Goal: Information Seeking & Learning: Find specific fact

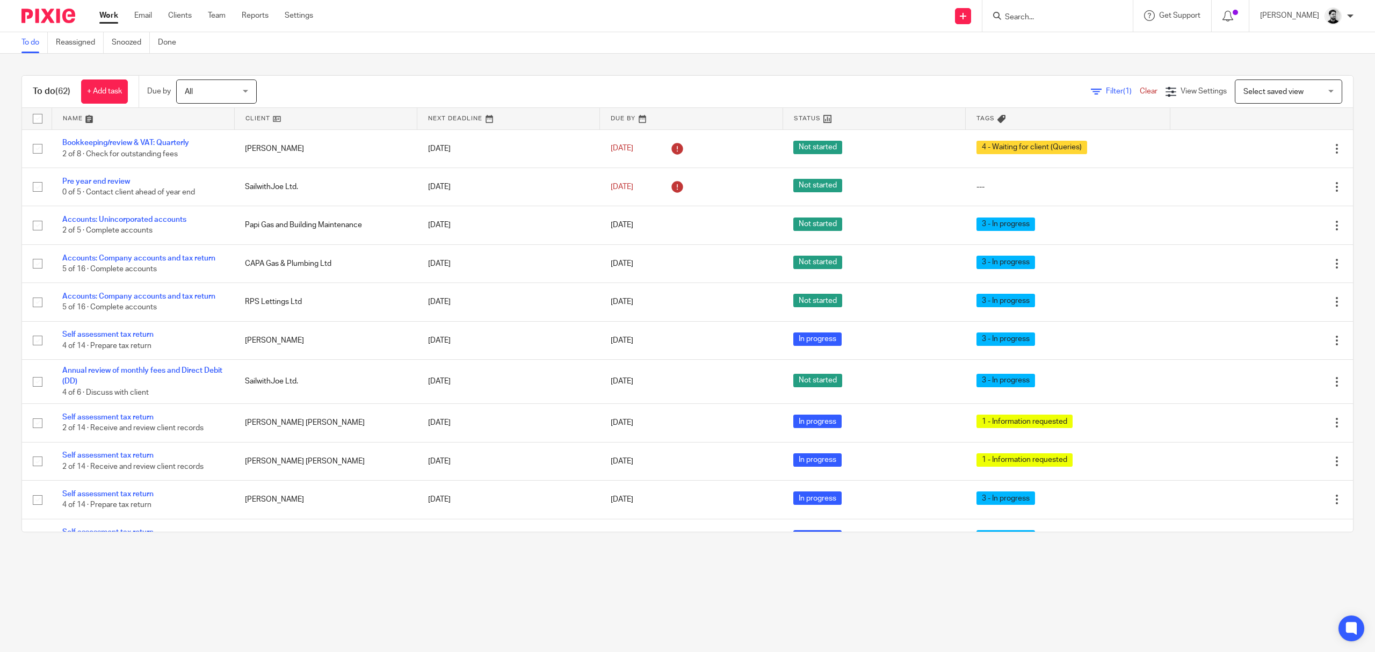
click at [1055, 16] on input "Search" at bounding box center [1052, 18] width 97 height 10
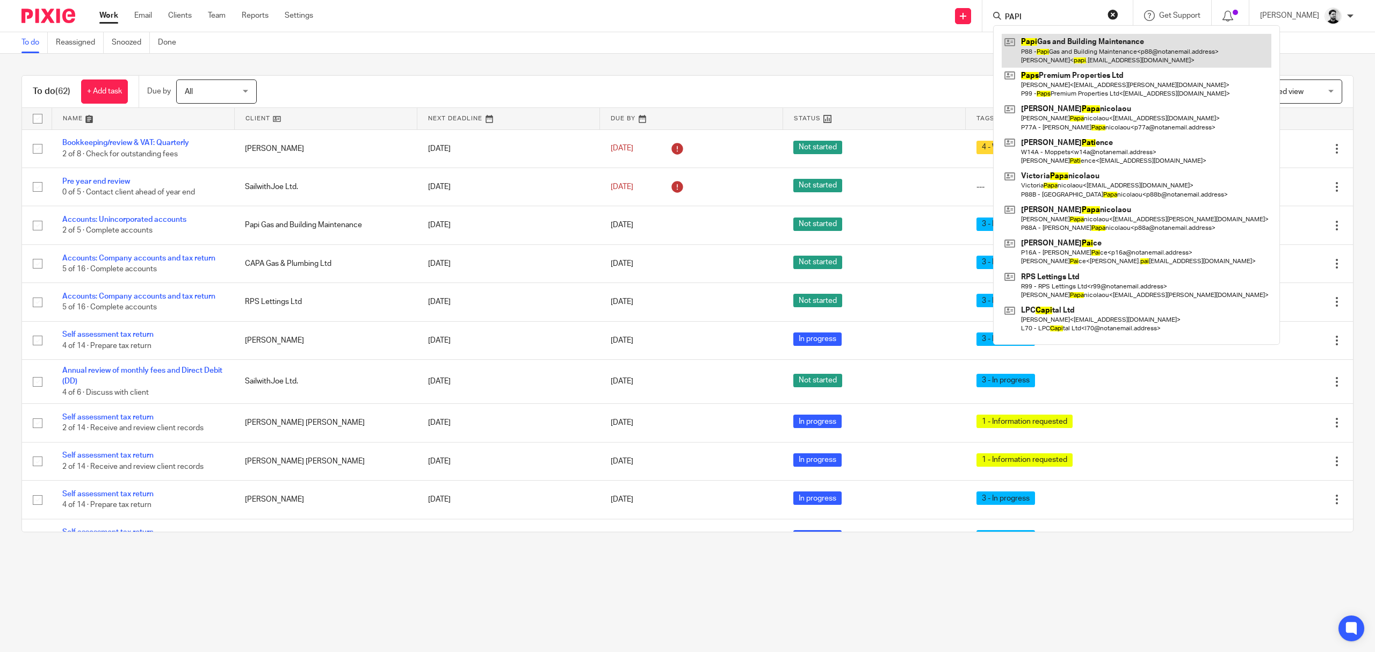
type input "PAPI"
click at [1066, 61] on link at bounding box center [1137, 50] width 270 height 33
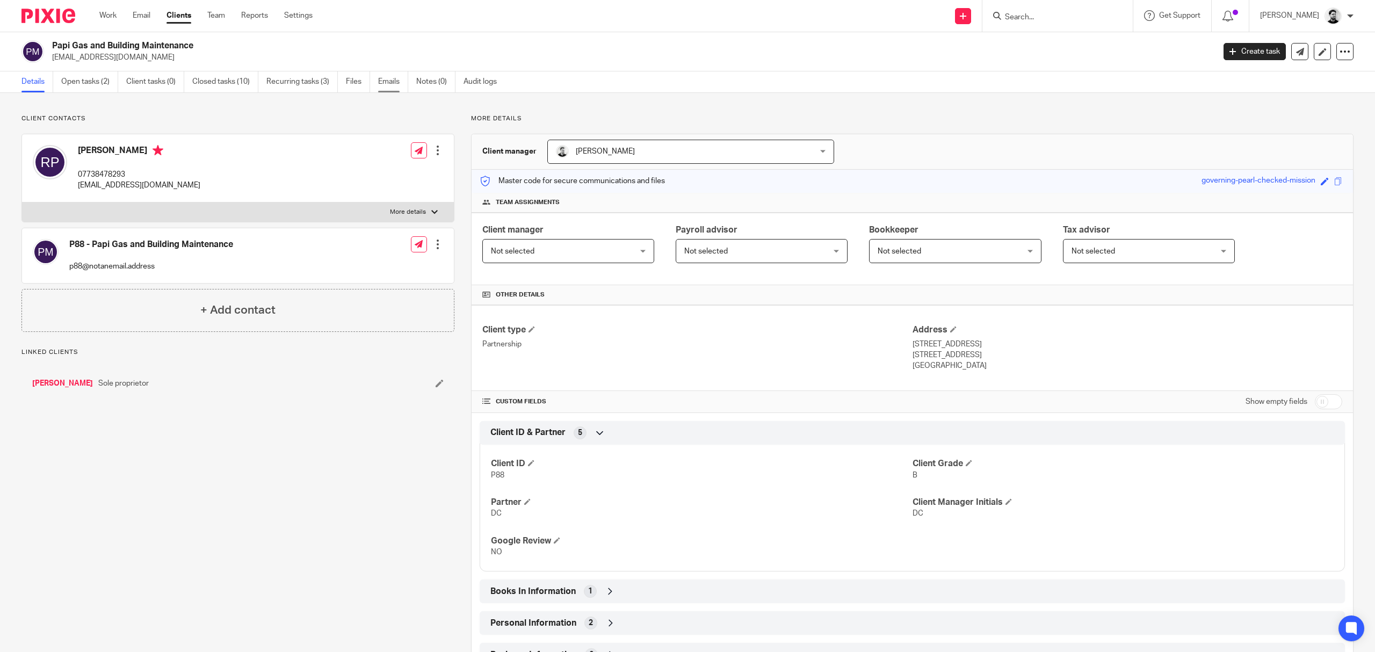
click at [393, 82] on link "Emails" at bounding box center [393, 81] width 30 height 21
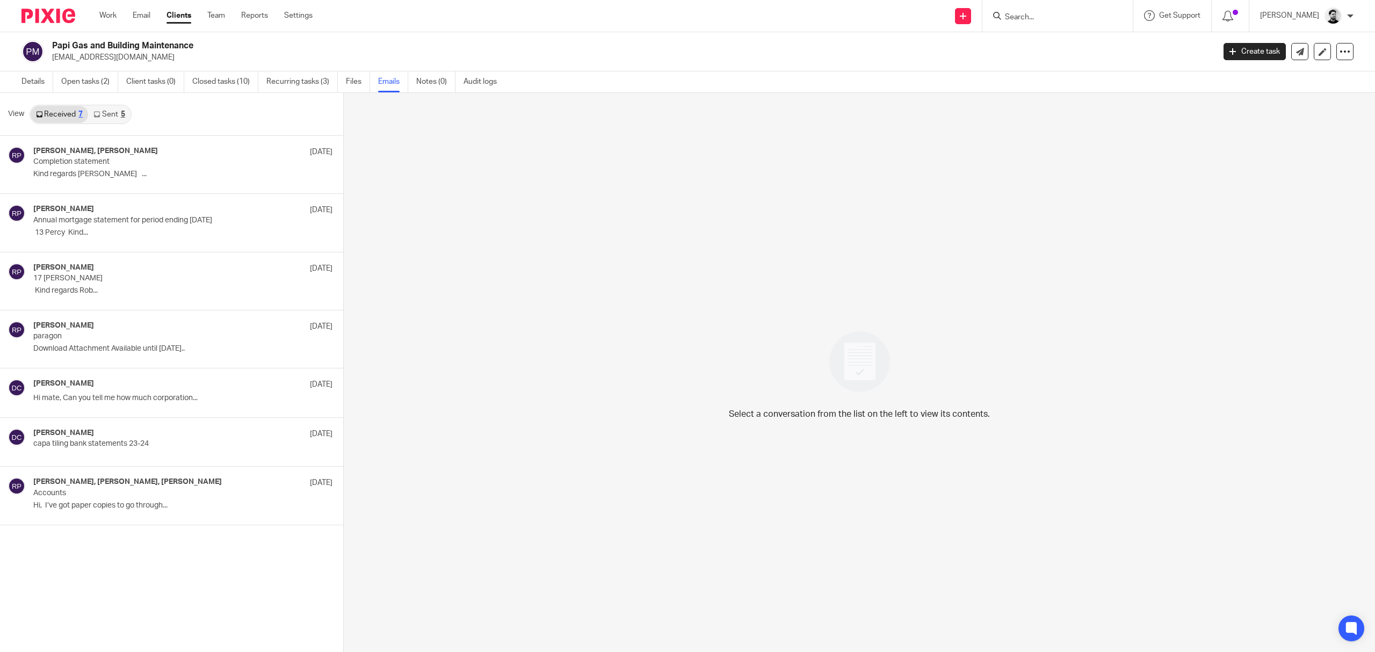
click at [115, 110] on link "Sent 5" at bounding box center [109, 114] width 42 height 17
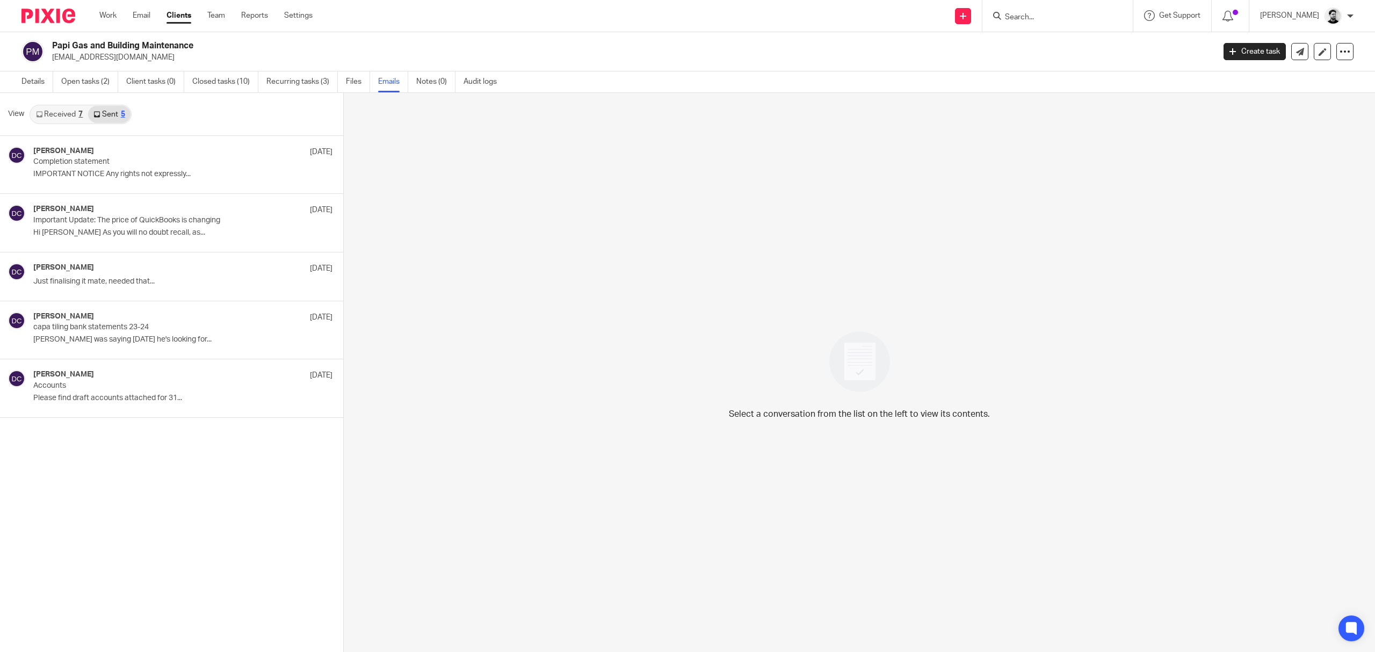
click at [69, 114] on link "Received 7" at bounding box center [59, 114] width 57 height 17
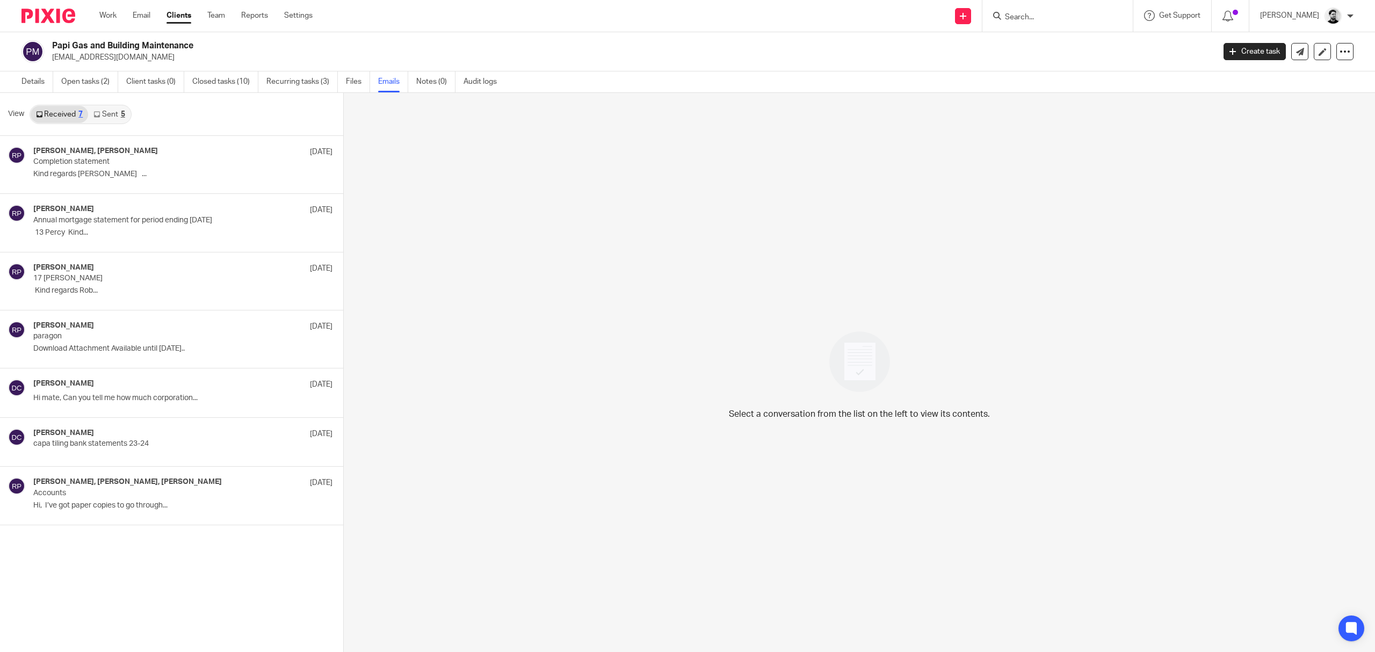
click at [1032, 17] on input "Search" at bounding box center [1052, 18] width 97 height 10
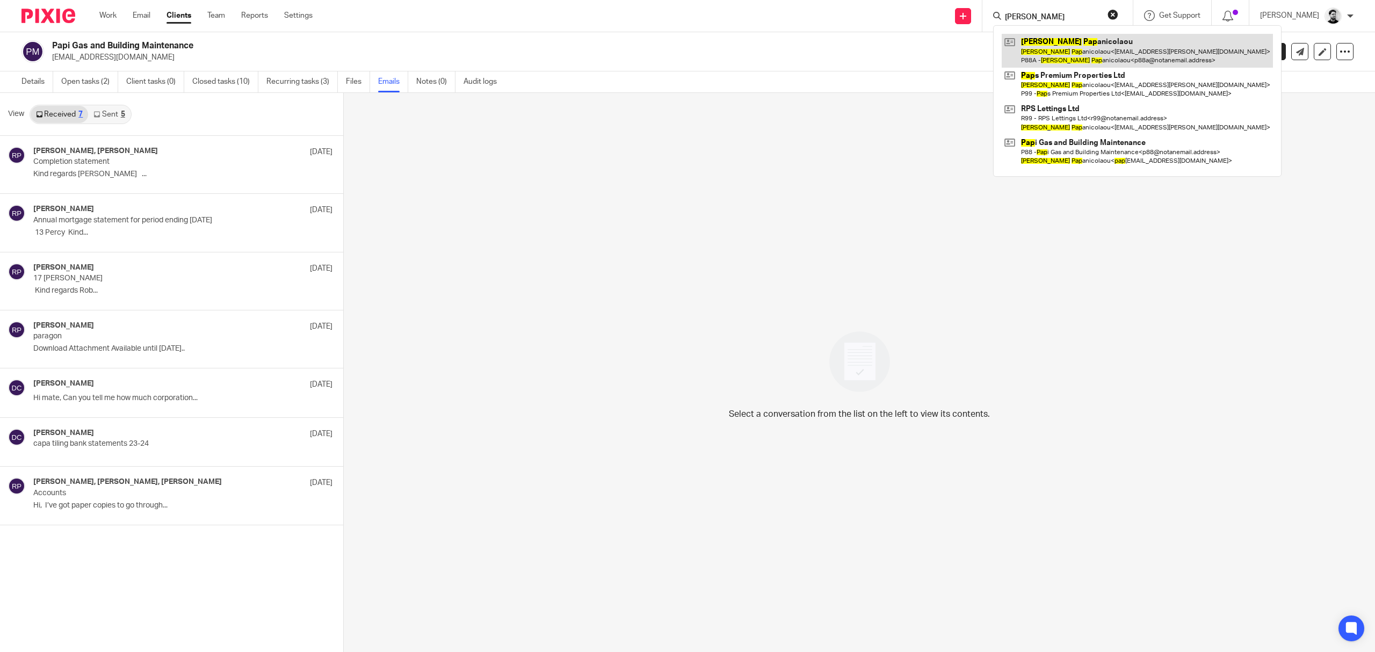
type input "Robert pap"
click at [1090, 61] on link at bounding box center [1137, 50] width 271 height 33
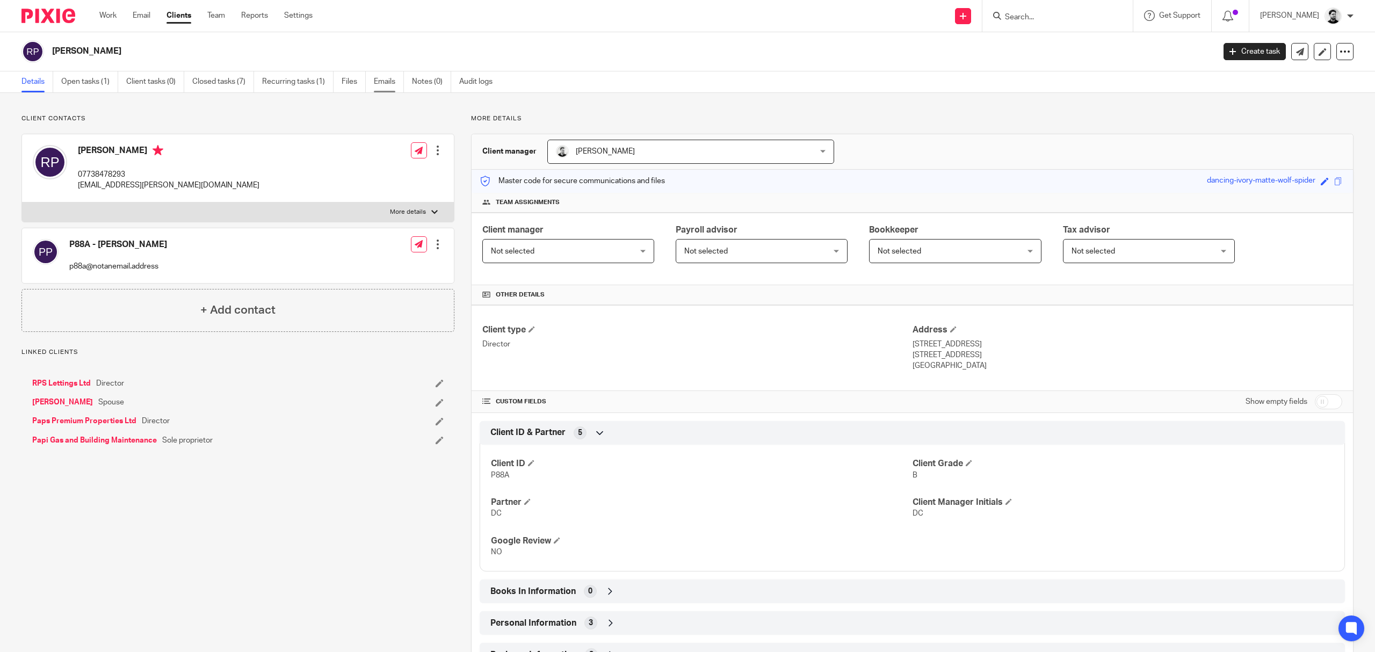
click at [384, 77] on link "Emails" at bounding box center [389, 81] width 30 height 21
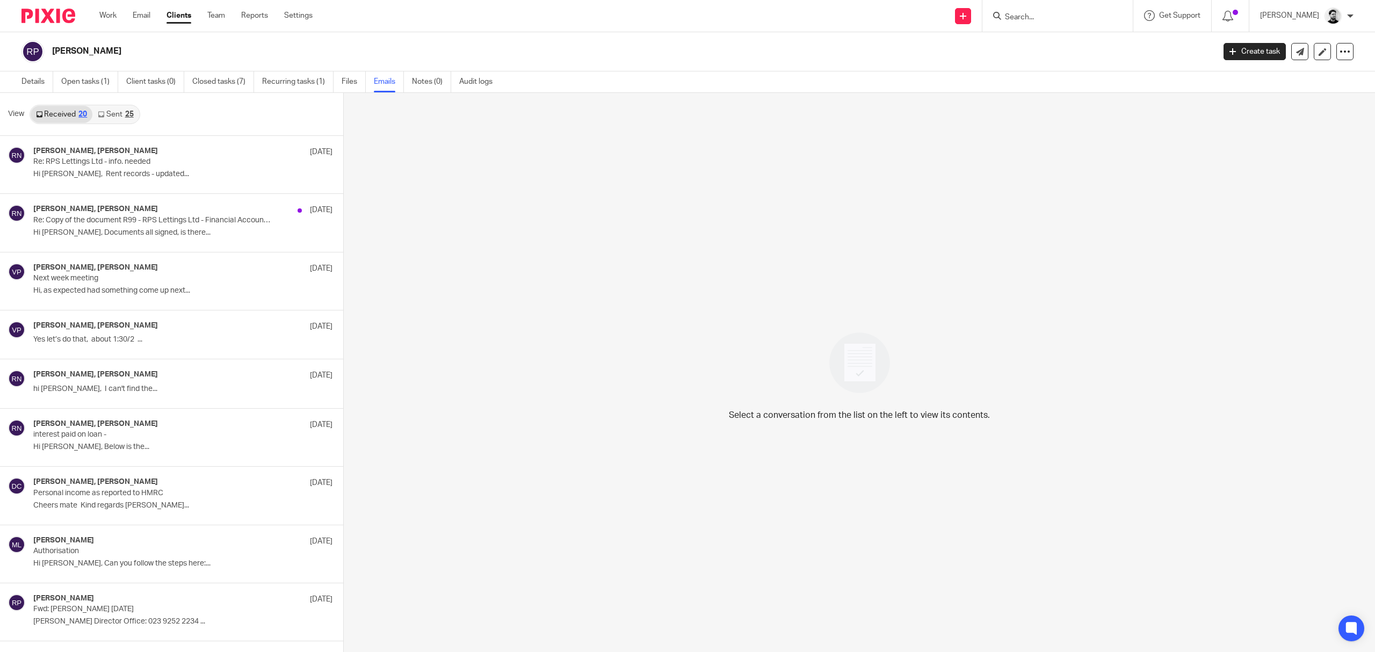
click at [103, 114] on icon at bounding box center [101, 114] width 6 height 6
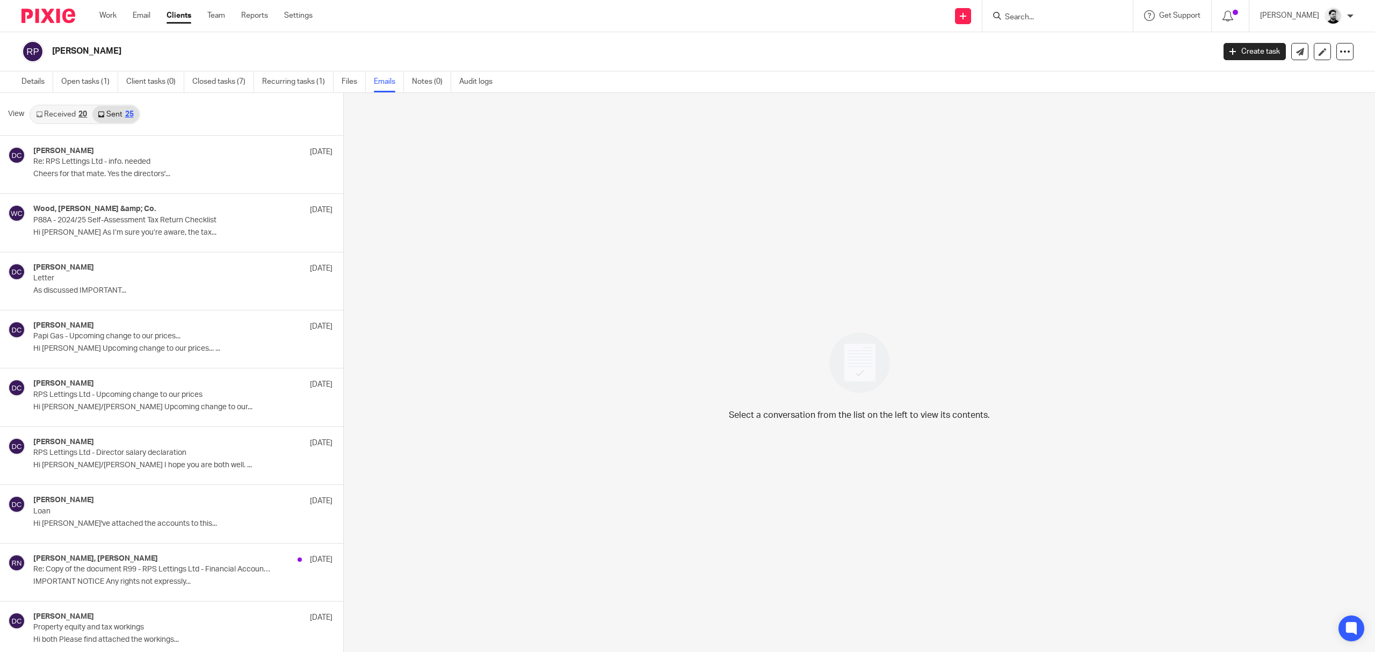
scroll to position [2, 0]
click at [135, 164] on p "Re: RPS Lettings Ltd - info. needed" at bounding box center [140, 160] width 214 height 9
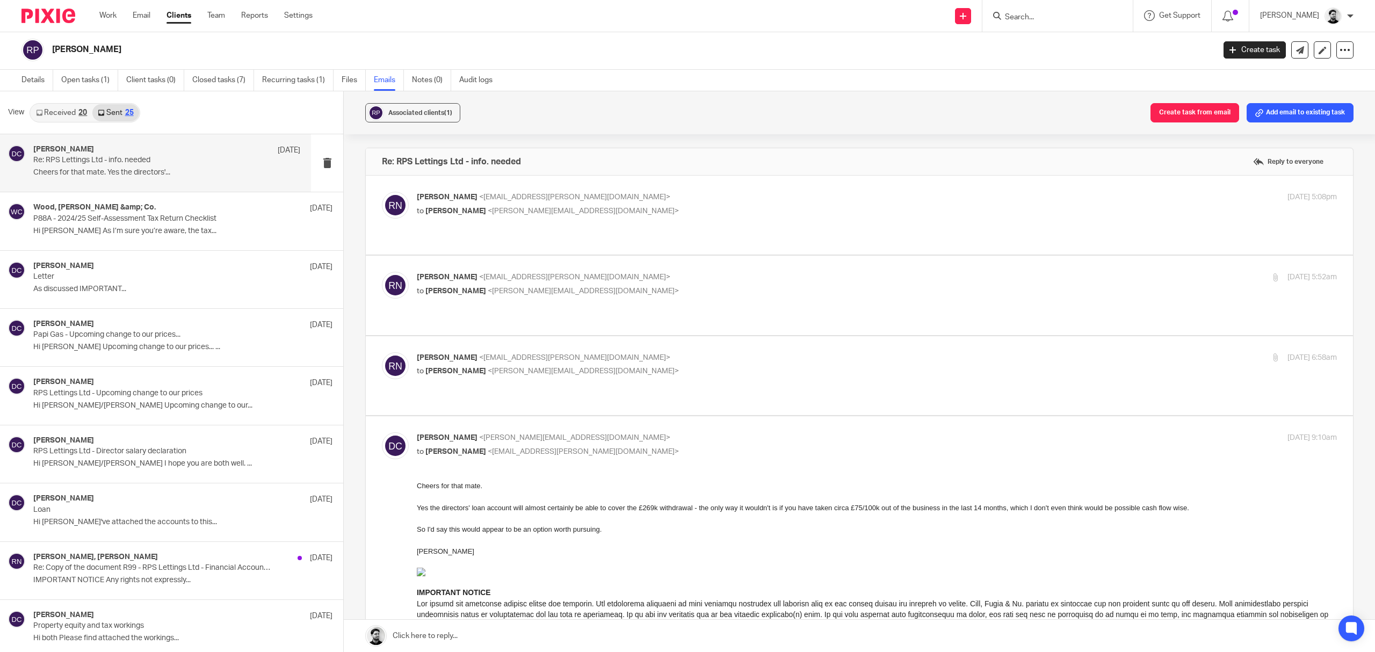
scroll to position [0, 0]
click at [602, 193] on p "[PERSON_NAME] <[EMAIL_ADDRESS][PERSON_NAME][DOMAIN_NAME]>" at bounding box center [724, 197] width 614 height 11
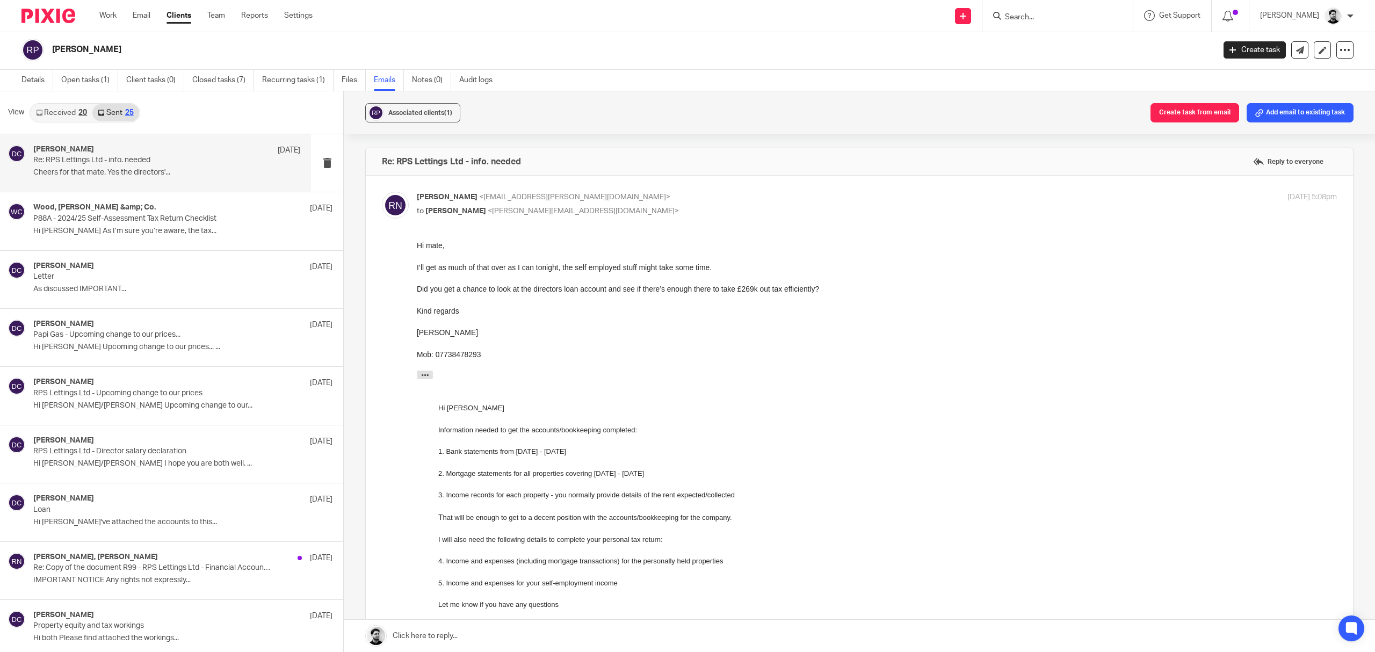
click at [587, 198] on p "[PERSON_NAME] <[EMAIL_ADDRESS][PERSON_NAME][DOMAIN_NAME]>" at bounding box center [724, 197] width 614 height 11
checkbox input "false"
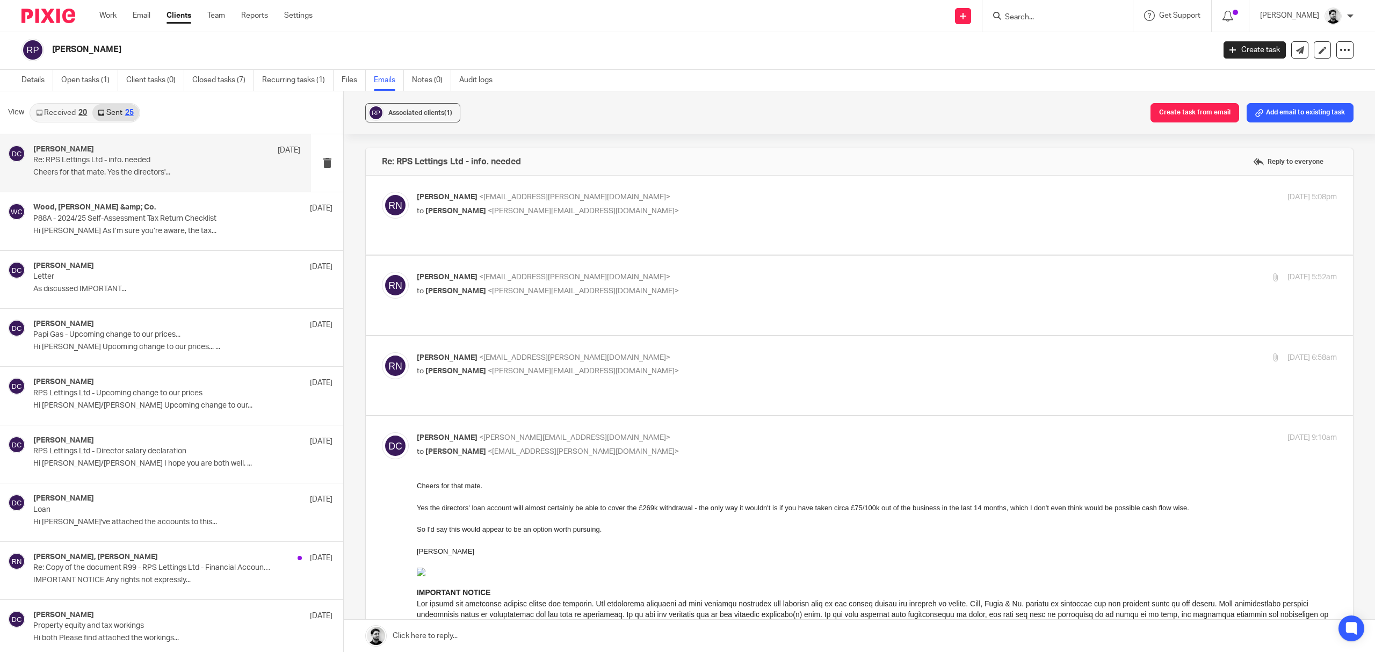
click at [607, 272] on p "[PERSON_NAME] <[EMAIL_ADDRESS][PERSON_NAME][DOMAIN_NAME]>" at bounding box center [724, 277] width 614 height 11
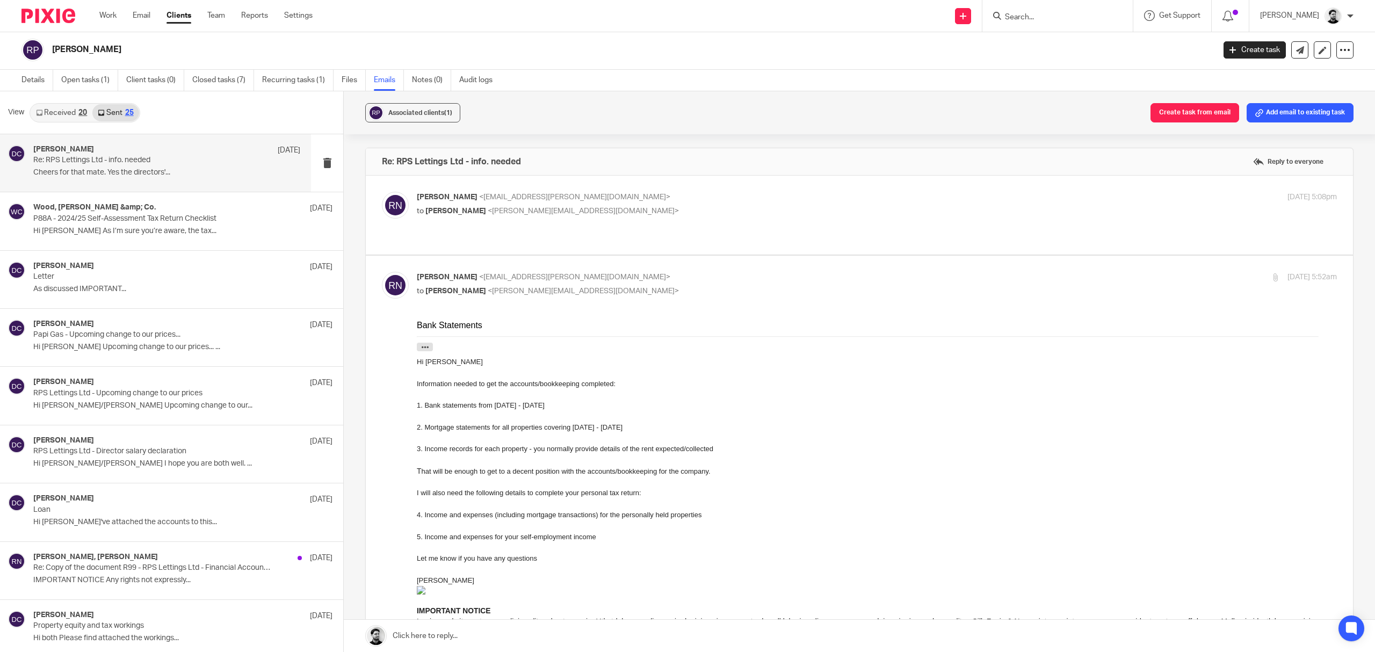
click at [607, 272] on p "[PERSON_NAME] <[EMAIL_ADDRESS][PERSON_NAME][DOMAIN_NAME]>" at bounding box center [724, 277] width 614 height 11
checkbox input "false"
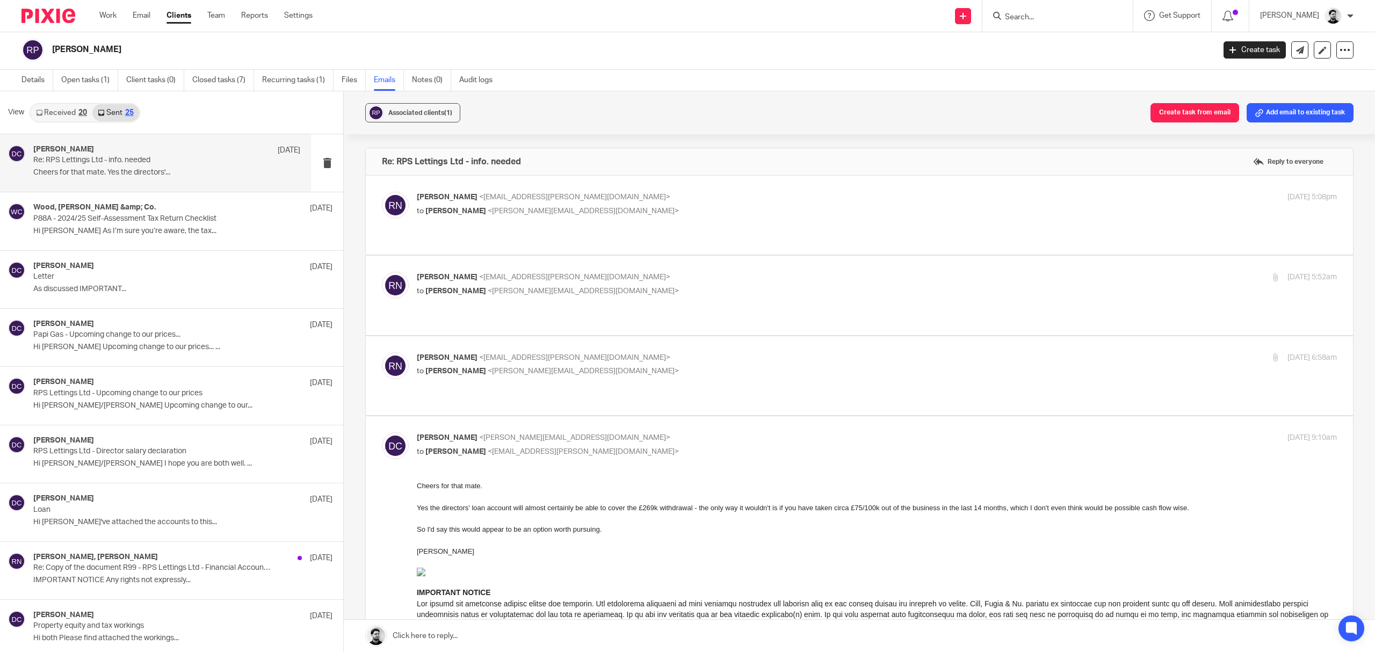
click at [604, 352] on p "[PERSON_NAME] <[EMAIL_ADDRESS][PERSON_NAME][DOMAIN_NAME]>" at bounding box center [724, 357] width 614 height 11
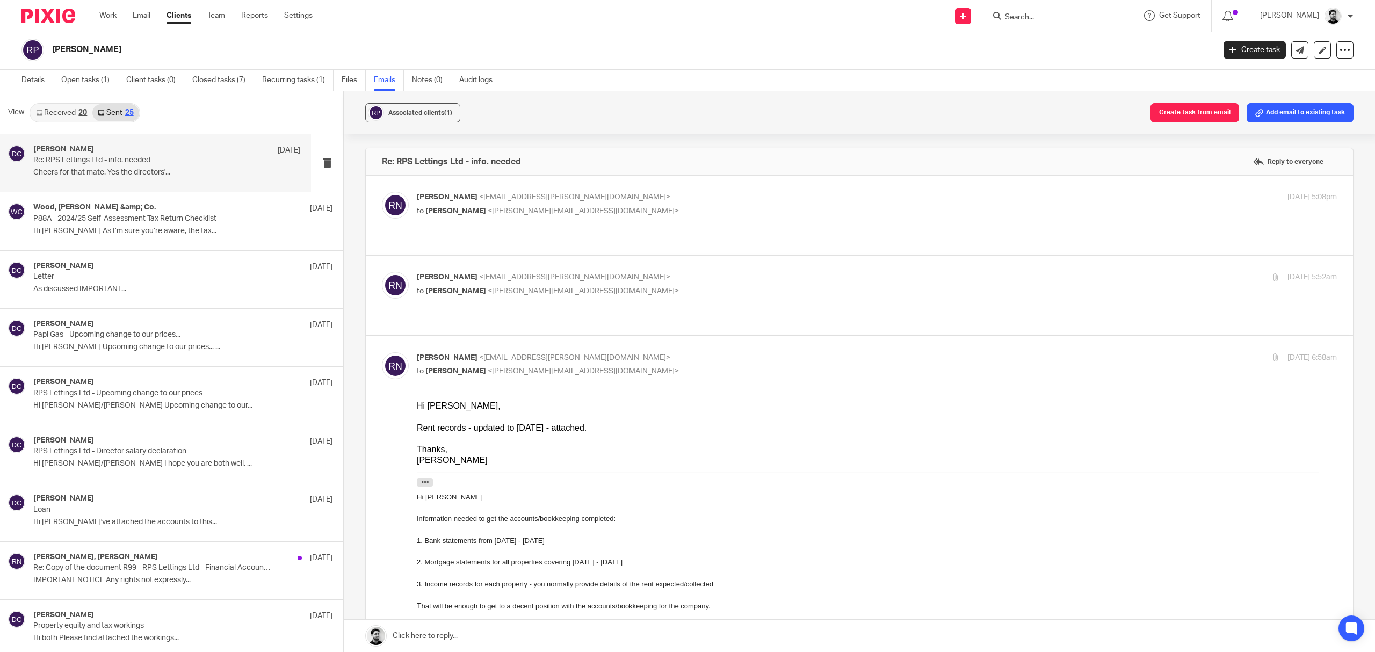
click at [604, 352] on p "[PERSON_NAME] <[EMAIL_ADDRESS][PERSON_NAME][DOMAIN_NAME]>" at bounding box center [724, 357] width 614 height 11
checkbox input "false"
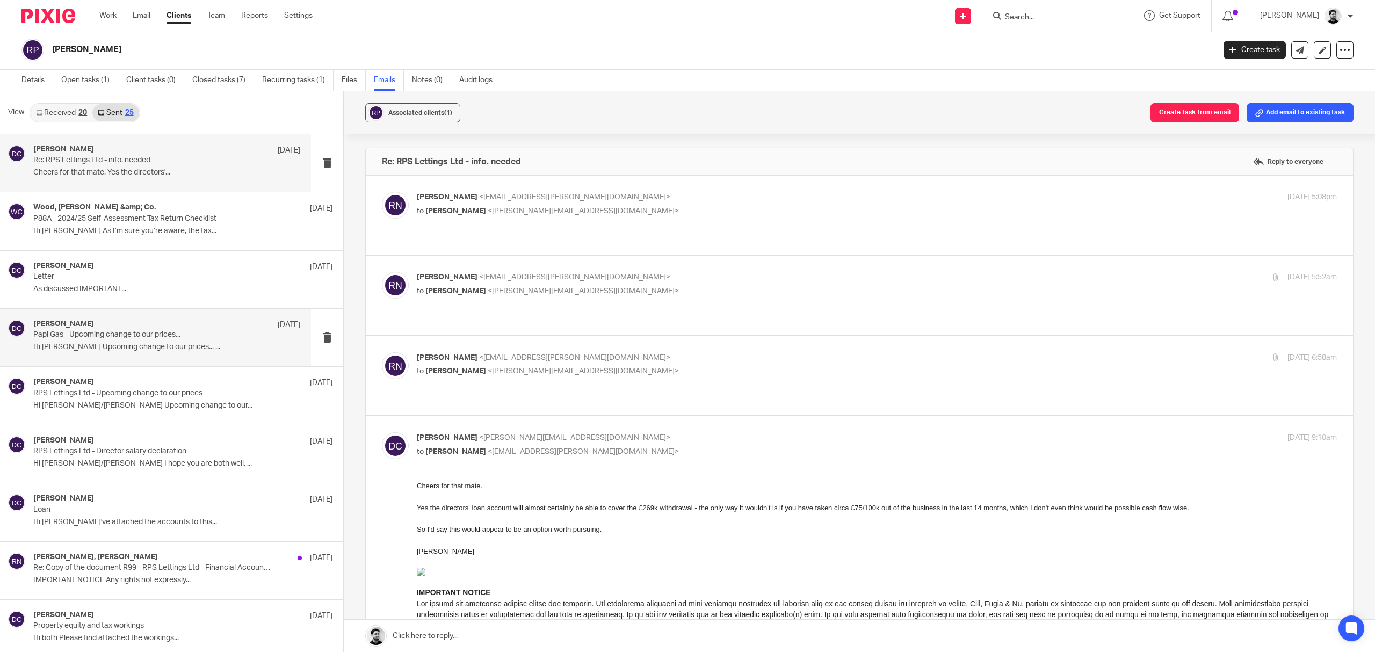
click at [164, 342] on div "[PERSON_NAME] [DATE] Papi Gas - Upcoming change to our prices... Hi [PERSON_NAM…" at bounding box center [166, 338] width 267 height 36
